Goal: Task Accomplishment & Management: Use online tool/utility

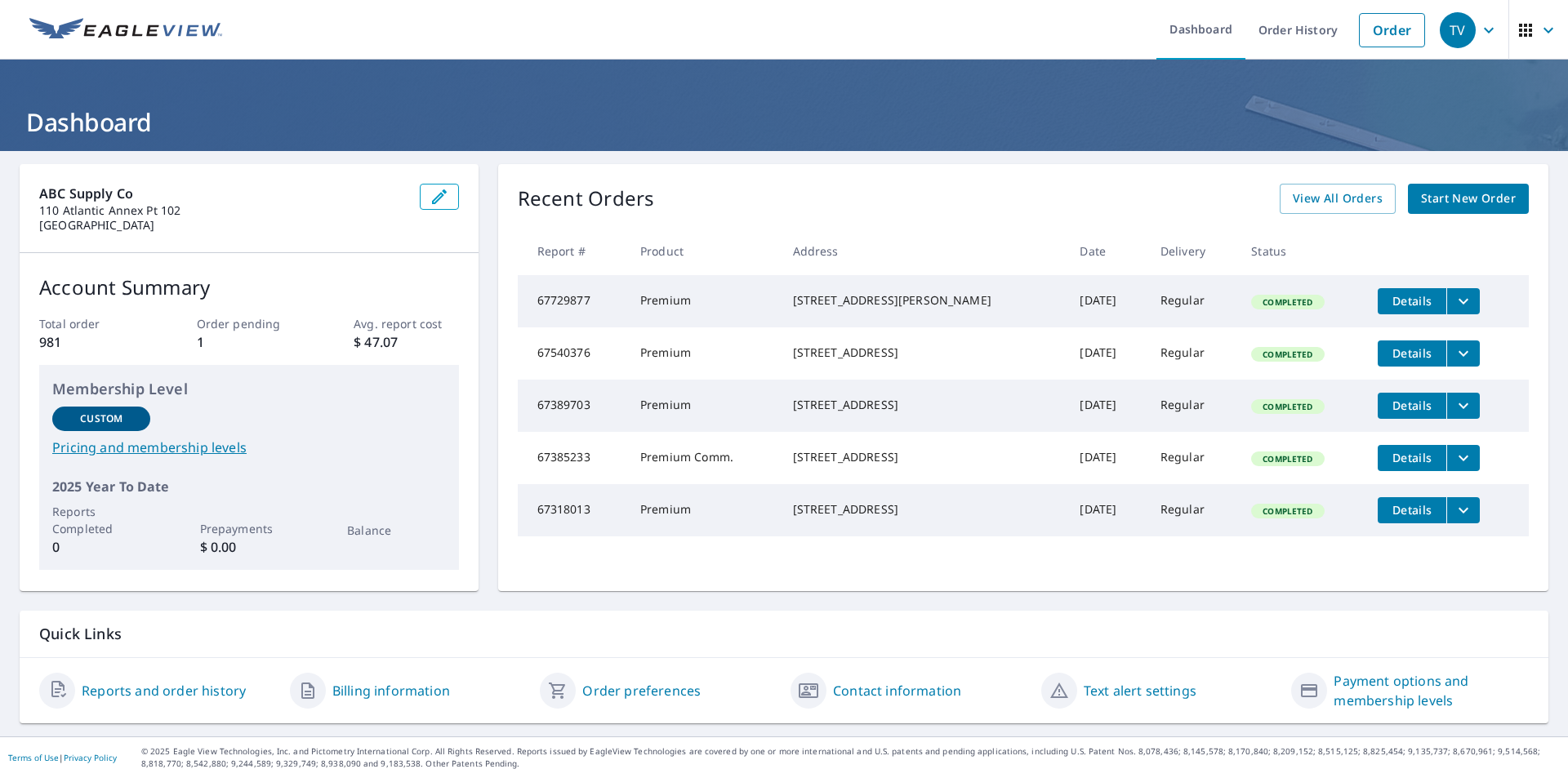
click at [1458, 192] on span "Start New Order" at bounding box center [1468, 199] width 95 height 21
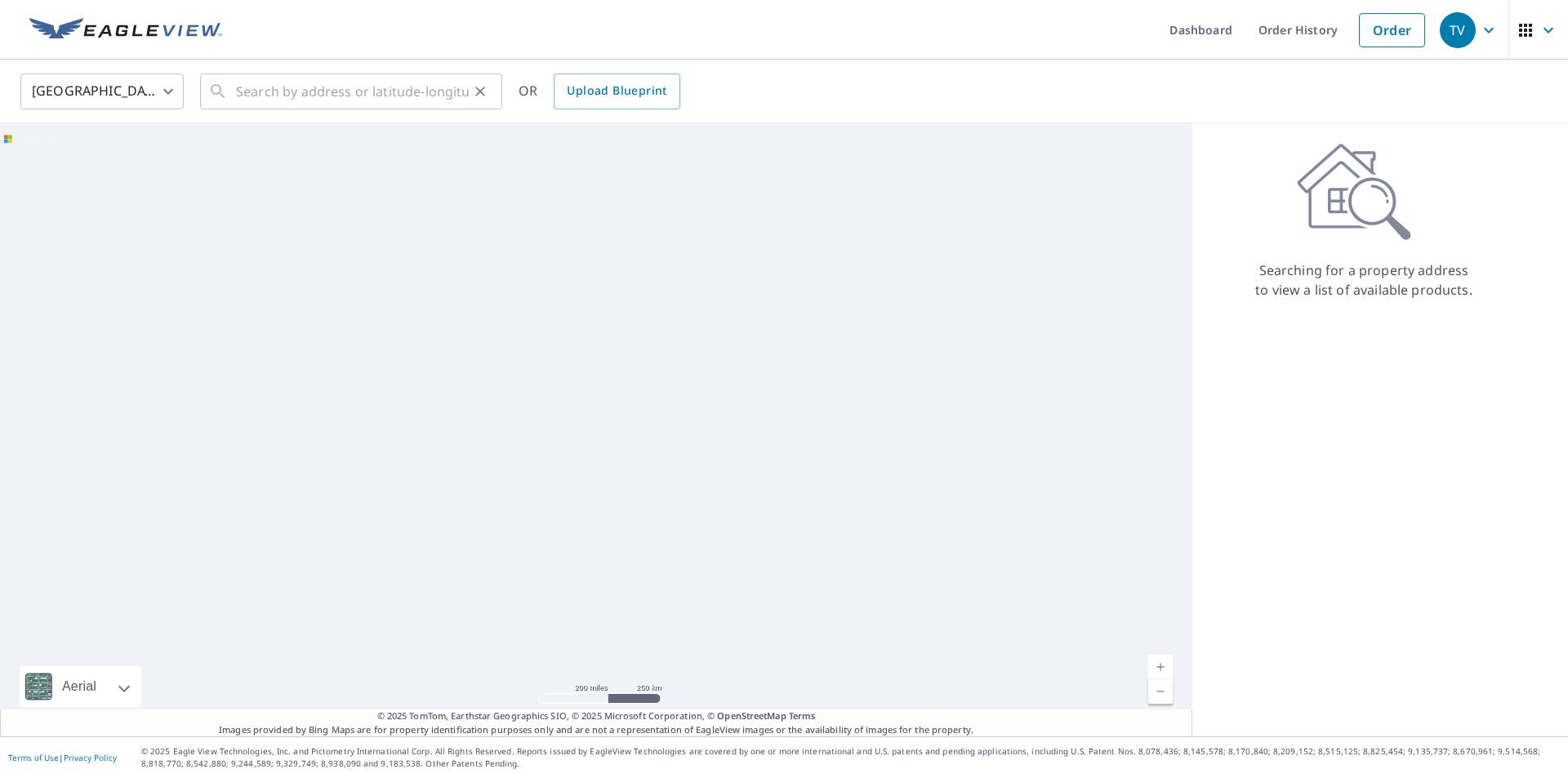
click at [235, 95] on div "​" at bounding box center [351, 91] width 302 height 36
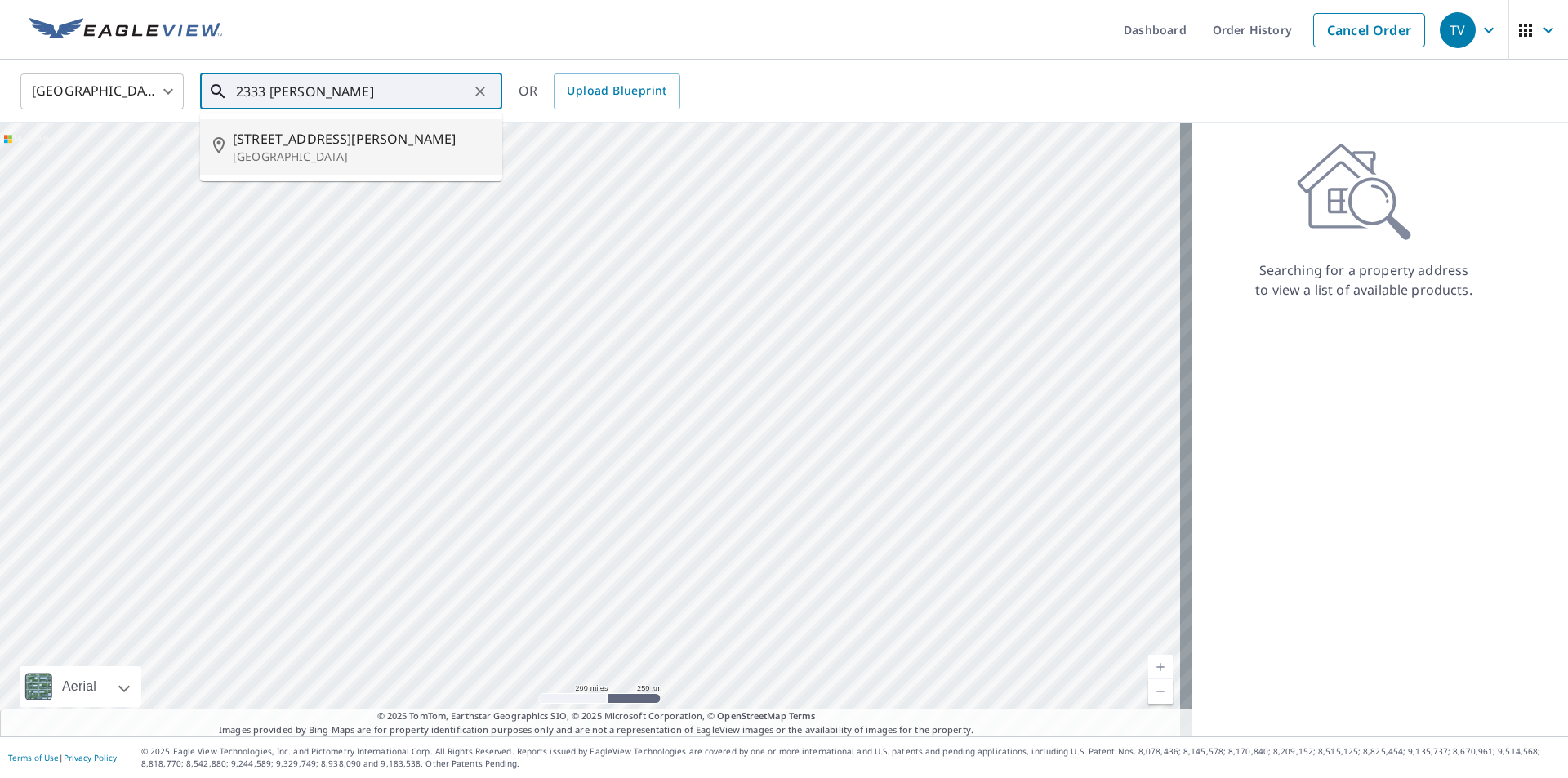
click at [330, 146] on span "[STREET_ADDRESS][PERSON_NAME]" at bounding box center [361, 139] width 256 height 20
type input "[STREET_ADDRESS][PERSON_NAME][PERSON_NAME]"
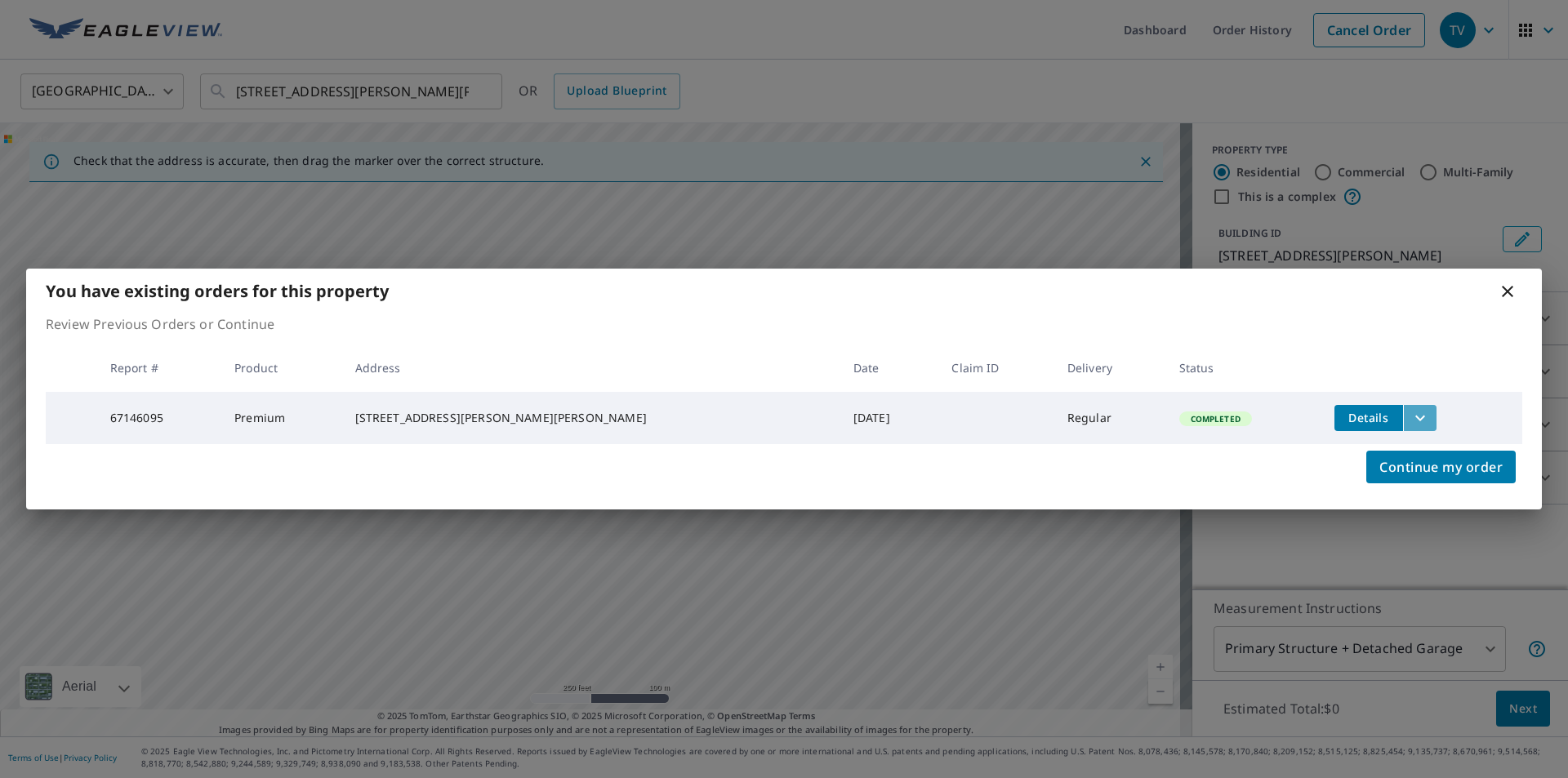
click at [1410, 413] on icon "filesDropdownBtn-67146095" at bounding box center [1420, 418] width 20 height 20
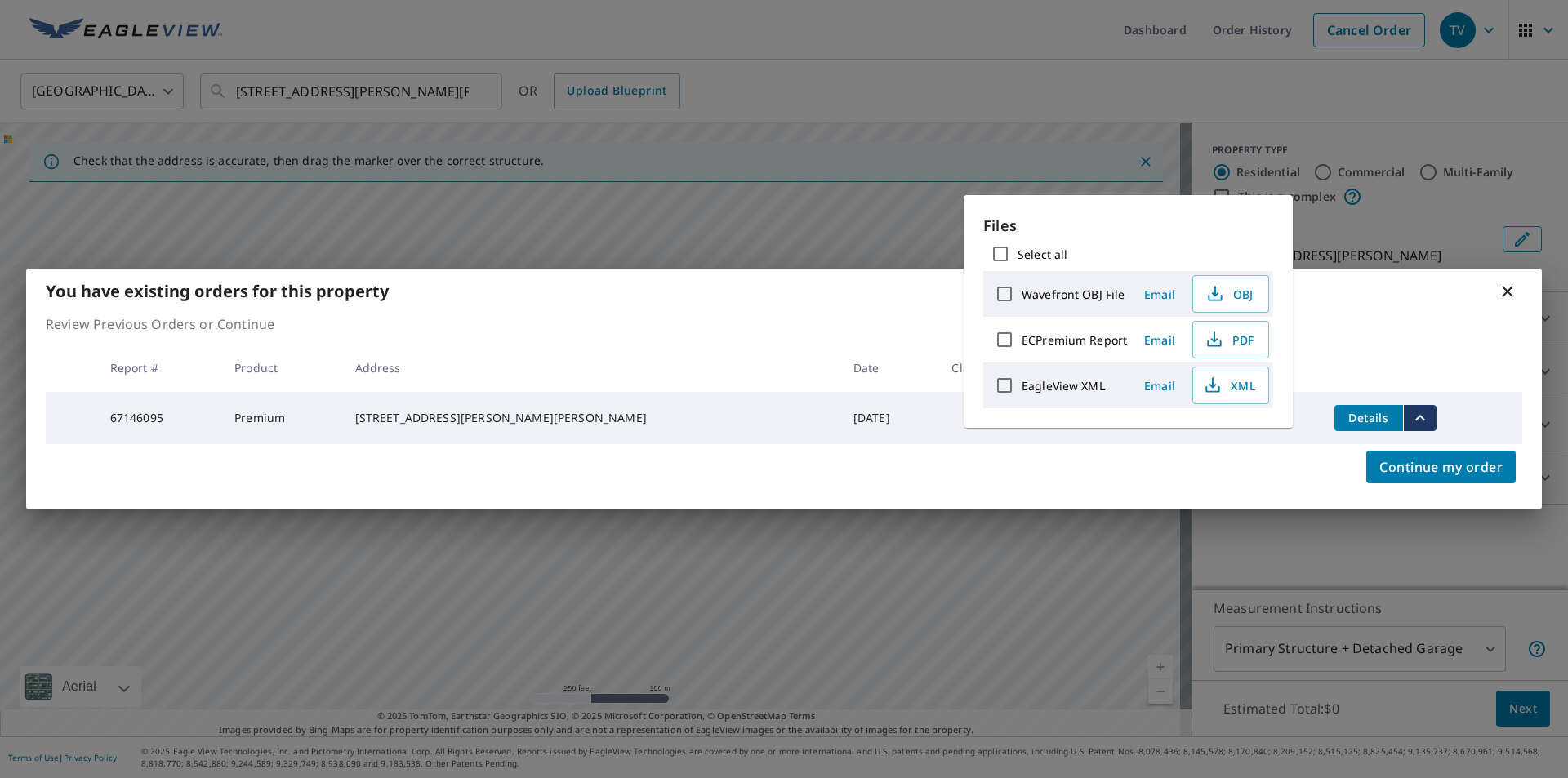
click at [1344, 417] on span "Details" at bounding box center [1368, 417] width 49 height 16
